Goal: Navigation & Orientation: Find specific page/section

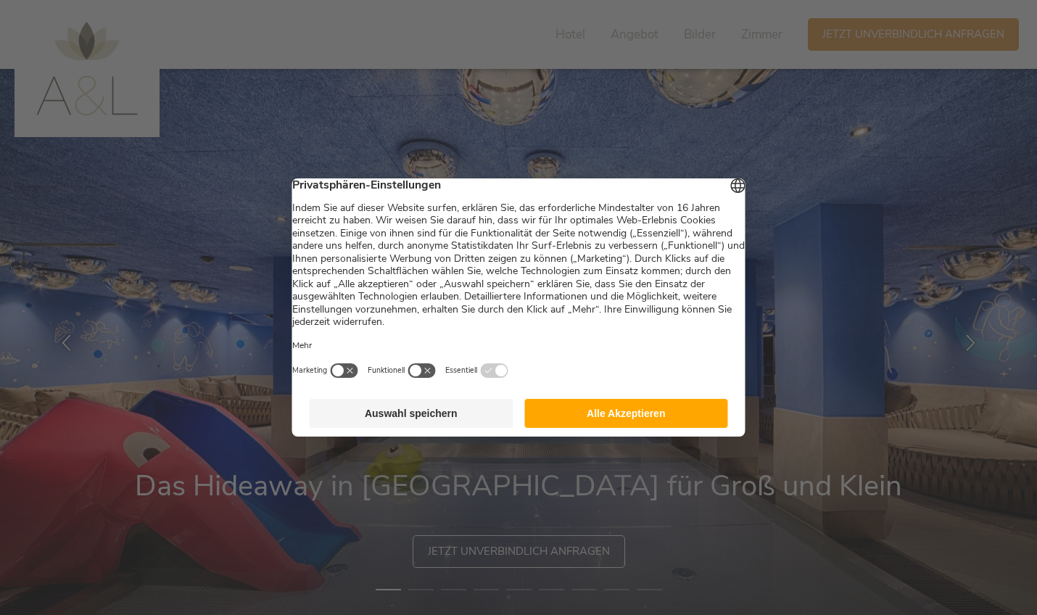
click at [639, 417] on button "Alle Akzeptieren" at bounding box center [626, 413] width 204 height 29
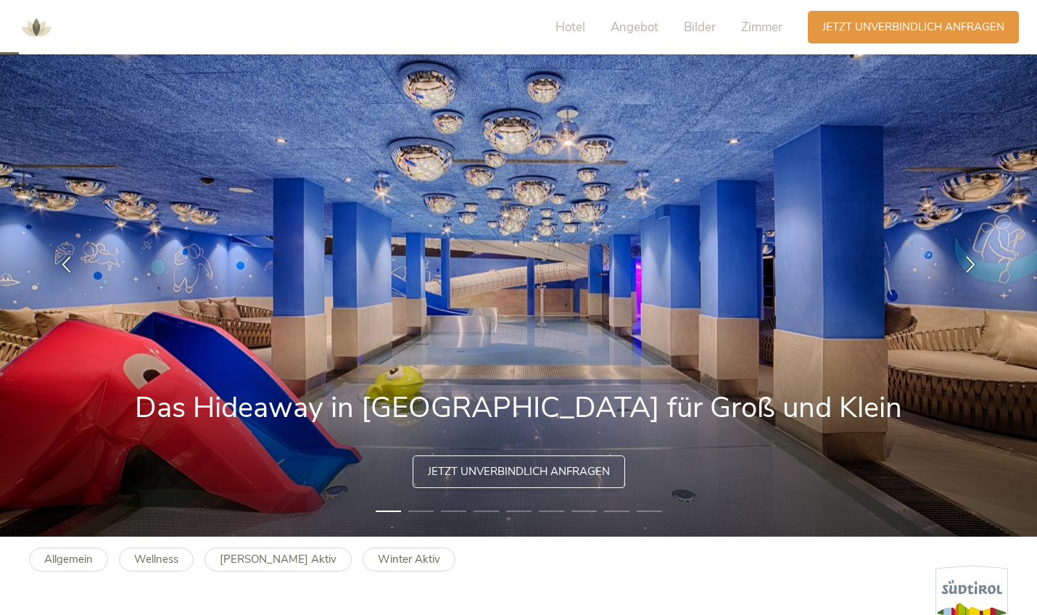
scroll to position [76, 0]
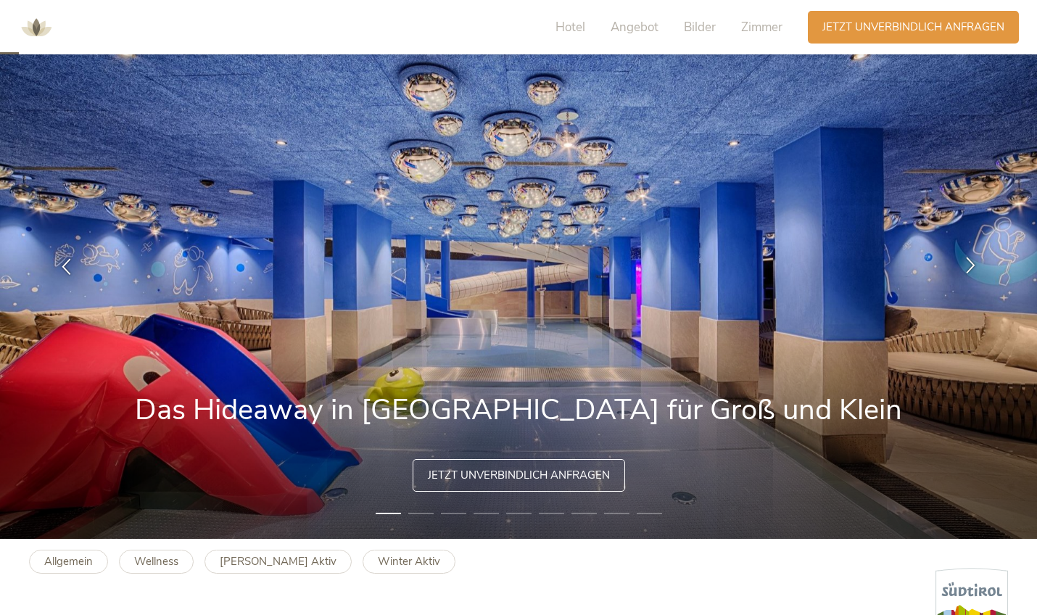
click at [965, 276] on div at bounding box center [971, 266] width 46 height 46
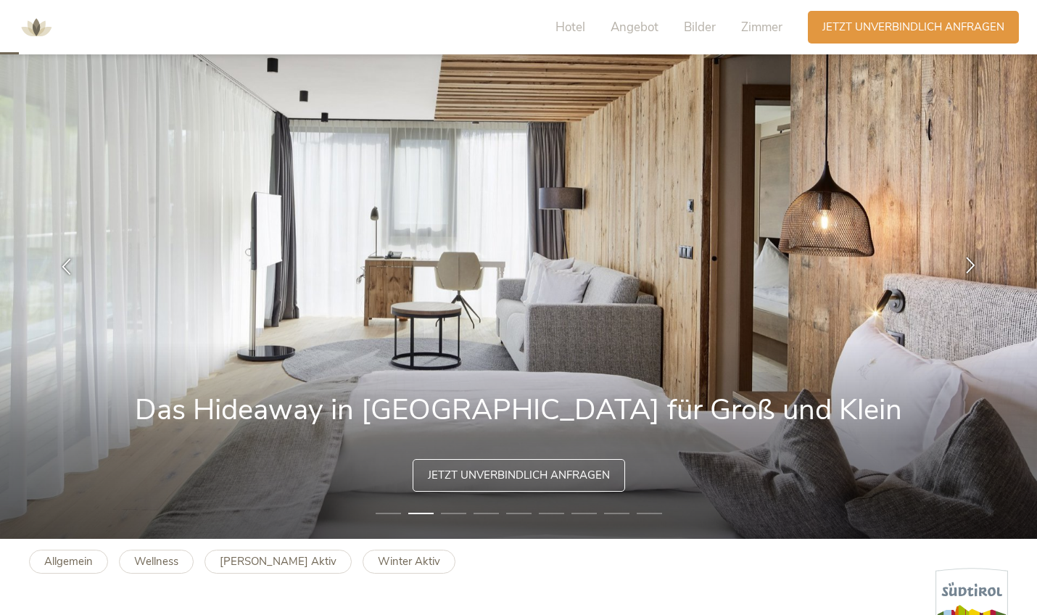
click at [971, 268] on icon at bounding box center [970, 264] width 17 height 17
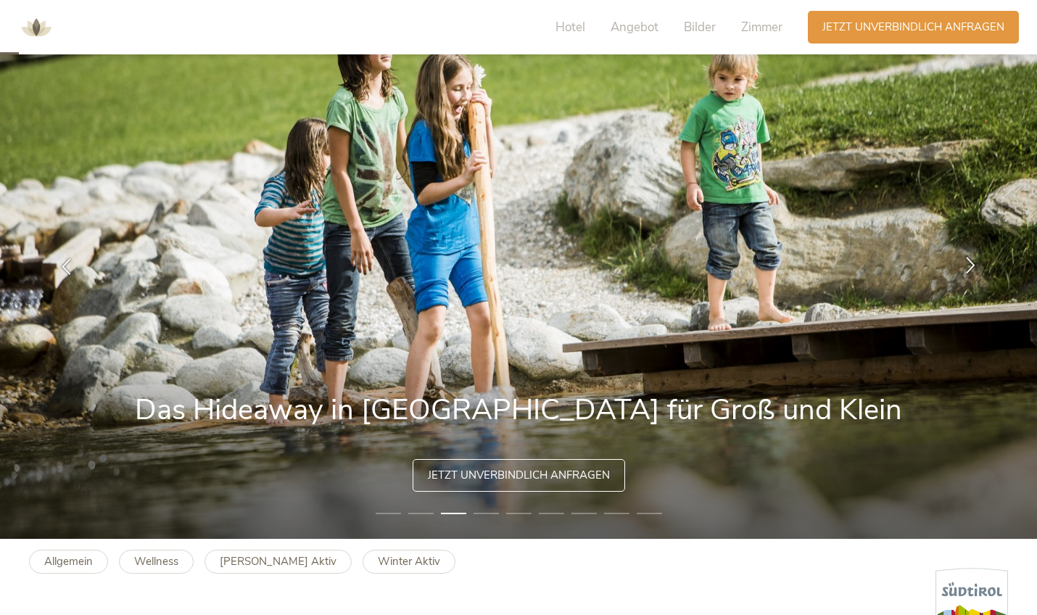
click at [971, 268] on icon at bounding box center [970, 264] width 17 height 17
click at [967, 270] on icon at bounding box center [970, 264] width 17 height 17
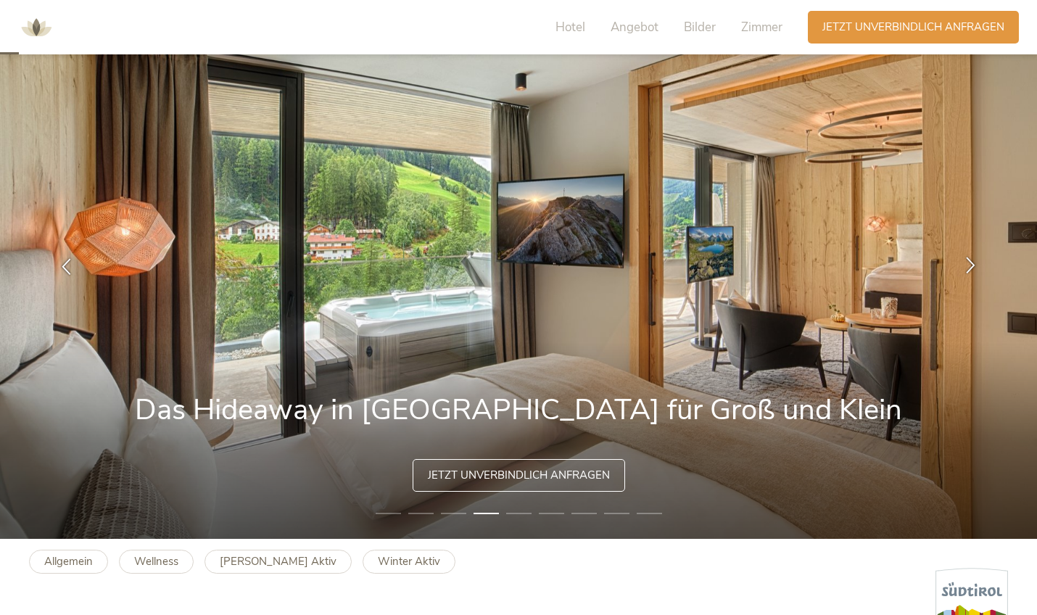
click at [968, 266] on icon at bounding box center [970, 264] width 17 height 17
click at [969, 261] on icon at bounding box center [970, 264] width 17 height 17
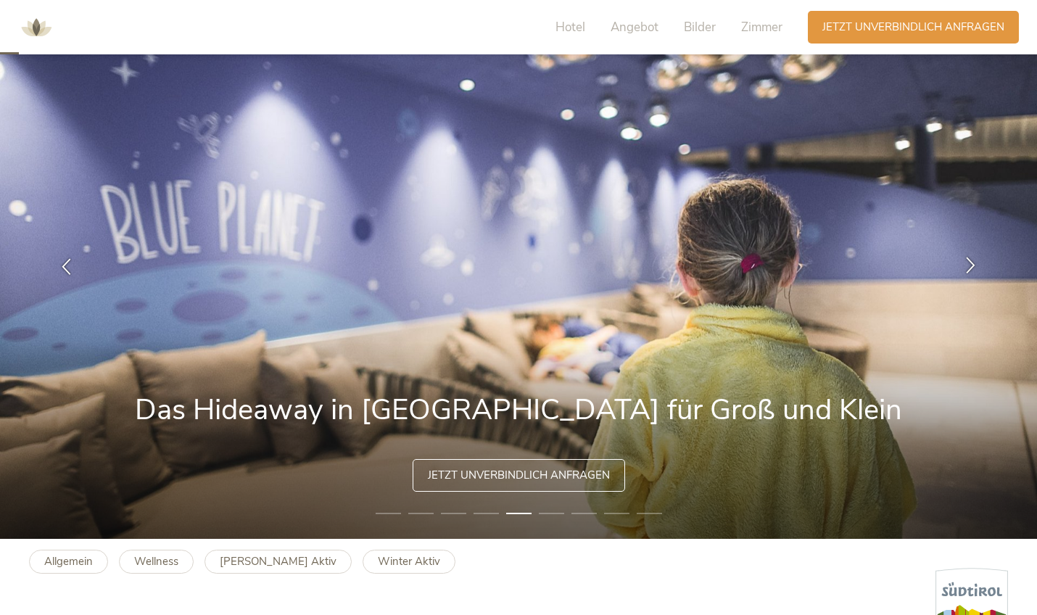
click at [969, 261] on icon at bounding box center [970, 264] width 17 height 17
click at [963, 268] on icon at bounding box center [970, 264] width 17 height 17
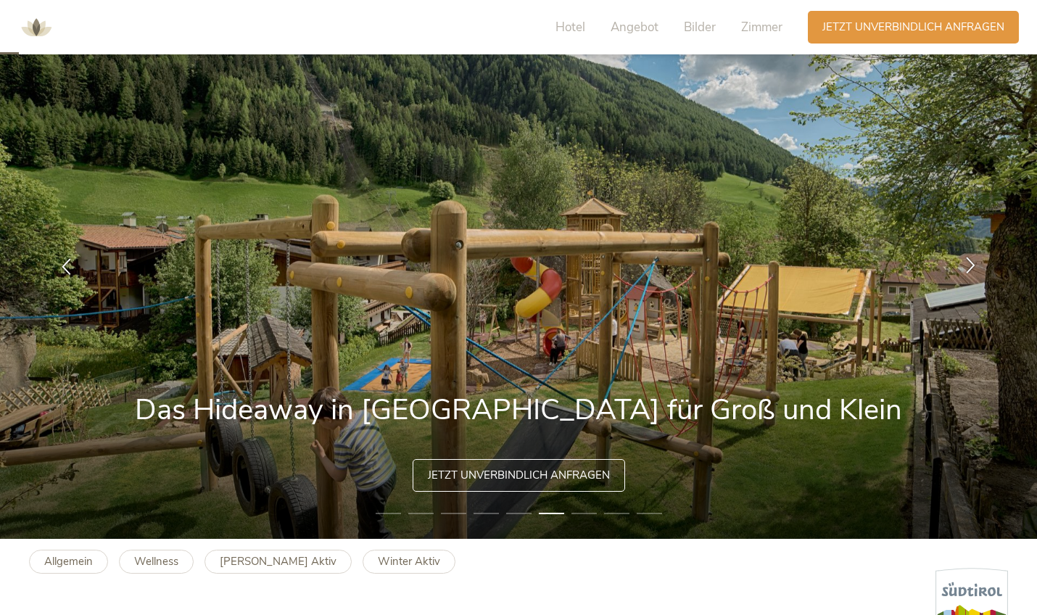
click at [963, 268] on icon at bounding box center [970, 264] width 17 height 17
click at [969, 267] on icon at bounding box center [970, 264] width 17 height 17
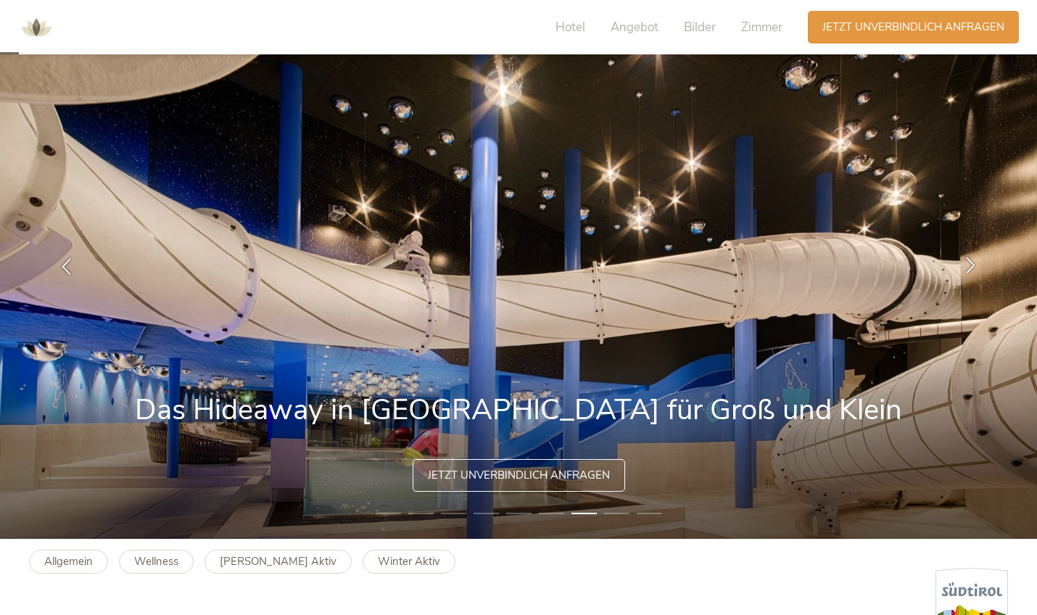
click at [969, 267] on icon at bounding box center [970, 264] width 17 height 17
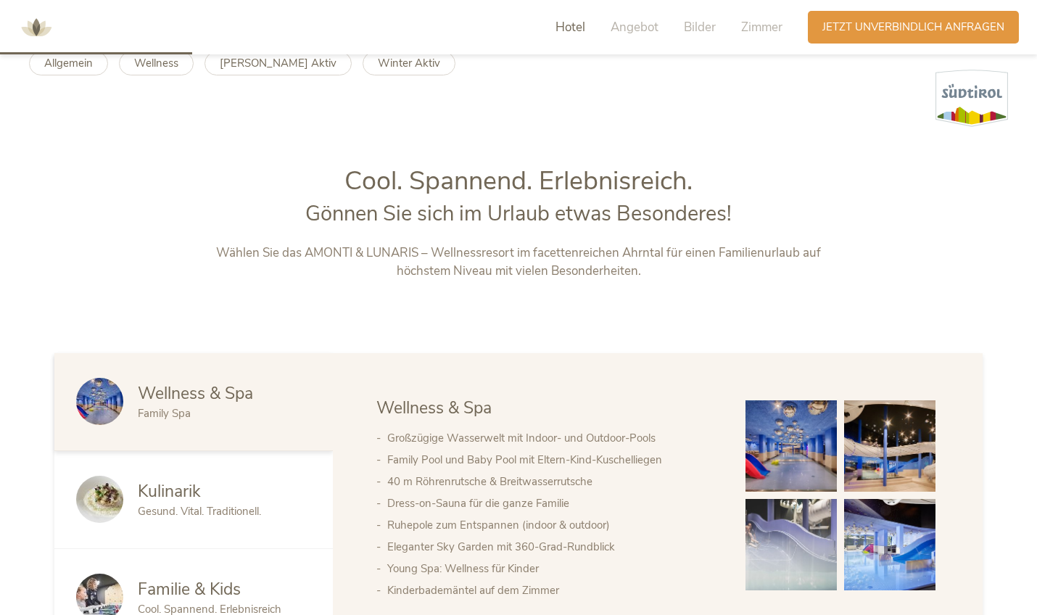
scroll to position [782, 0]
